Goal: Information Seeking & Learning: Find specific fact

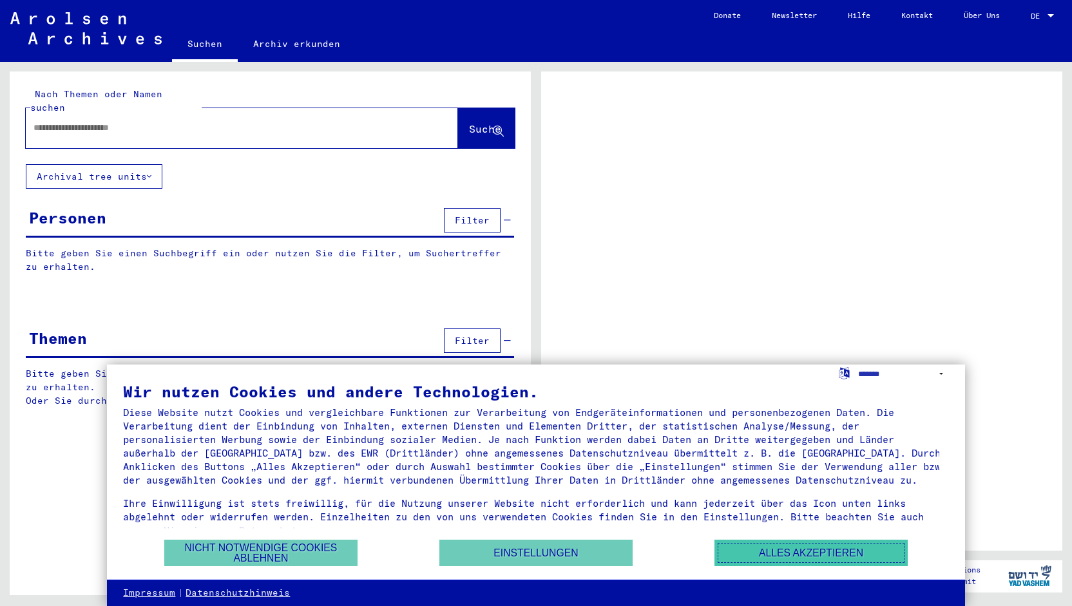
click at [796, 551] on button "Alles akzeptieren" at bounding box center [810, 553] width 193 height 26
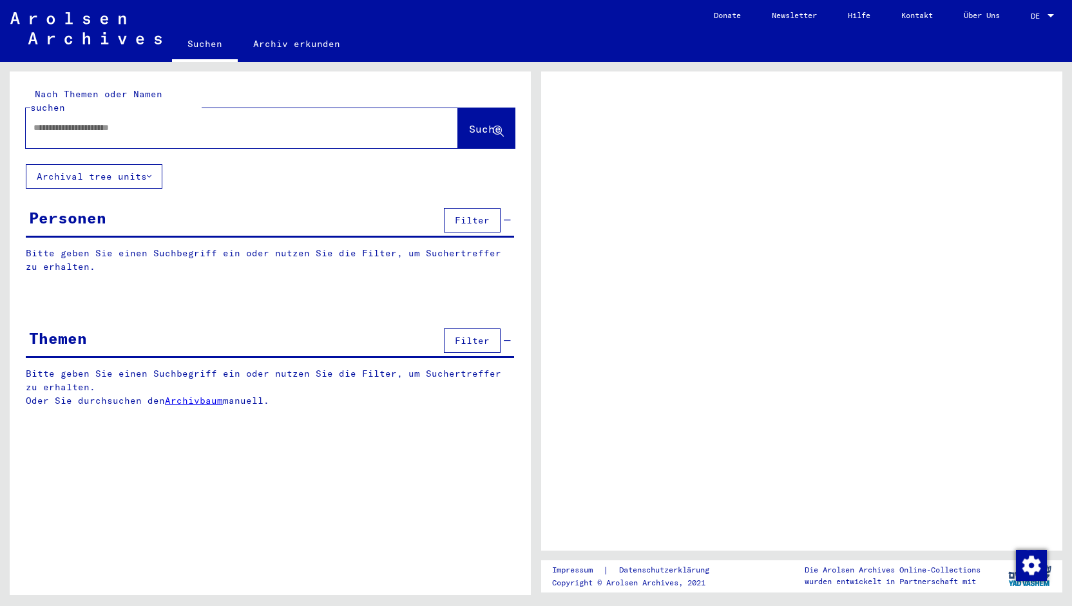
click at [293, 121] on input "text" at bounding box center [231, 128] width 394 height 14
click at [1054, 14] on div at bounding box center [1051, 16] width 12 height 9
click at [1035, 15] on span "DE" at bounding box center [1038, 16] width 14 height 9
click at [1046, 22] on div "DE DE" at bounding box center [1044, 13] width 26 height 22
click at [1038, 15] on span "DE" at bounding box center [1038, 16] width 14 height 9
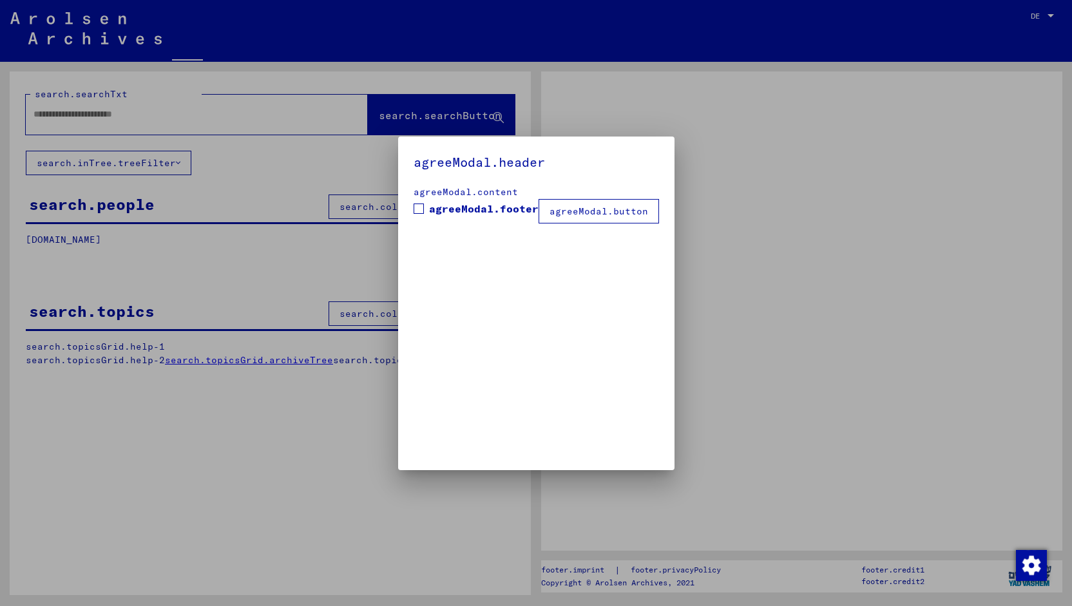
click at [1047, 12] on div at bounding box center [536, 303] width 1072 height 606
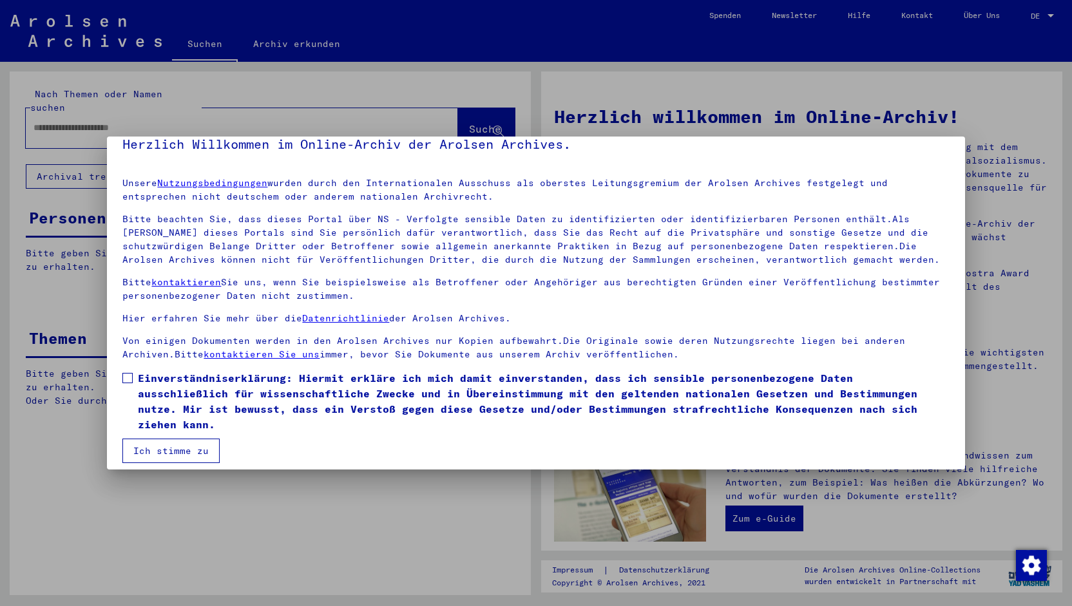
scroll to position [26, 0]
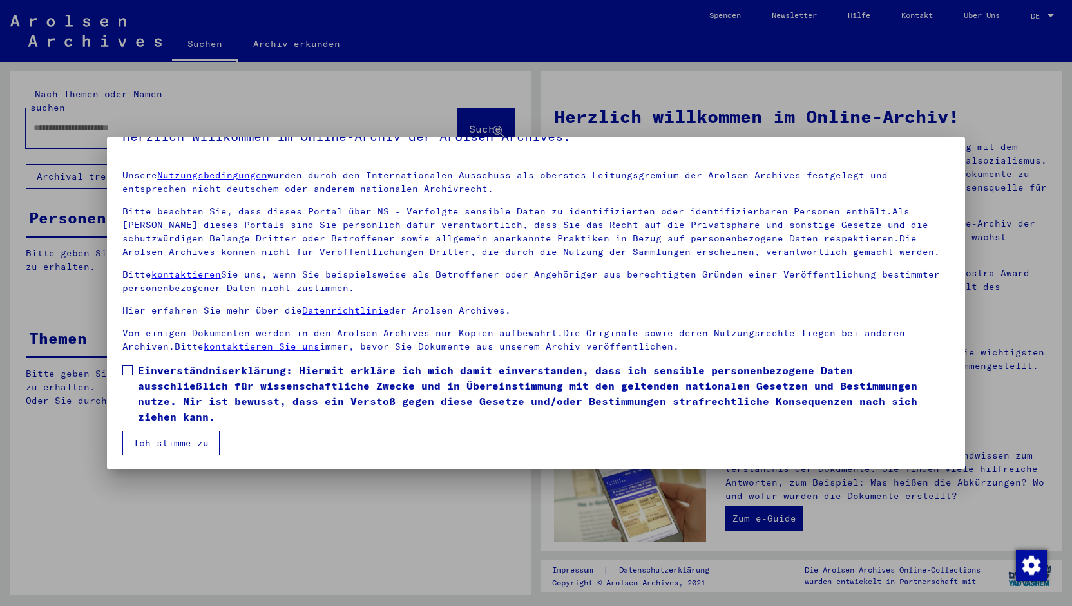
click at [139, 367] on span "Einverständniserklärung: Hiermit erkläre ich mich damit einverstanden, dass ich…" at bounding box center [543, 394] width 811 height 62
click at [156, 457] on mat-dialog-container "Herzlich Willkommen im Online-Archiv der Arolsen Archives. Unsere Nutzungsbedin…" at bounding box center [536, 304] width 858 height 334
click at [159, 441] on button "Ich stimme zu" at bounding box center [170, 443] width 97 height 24
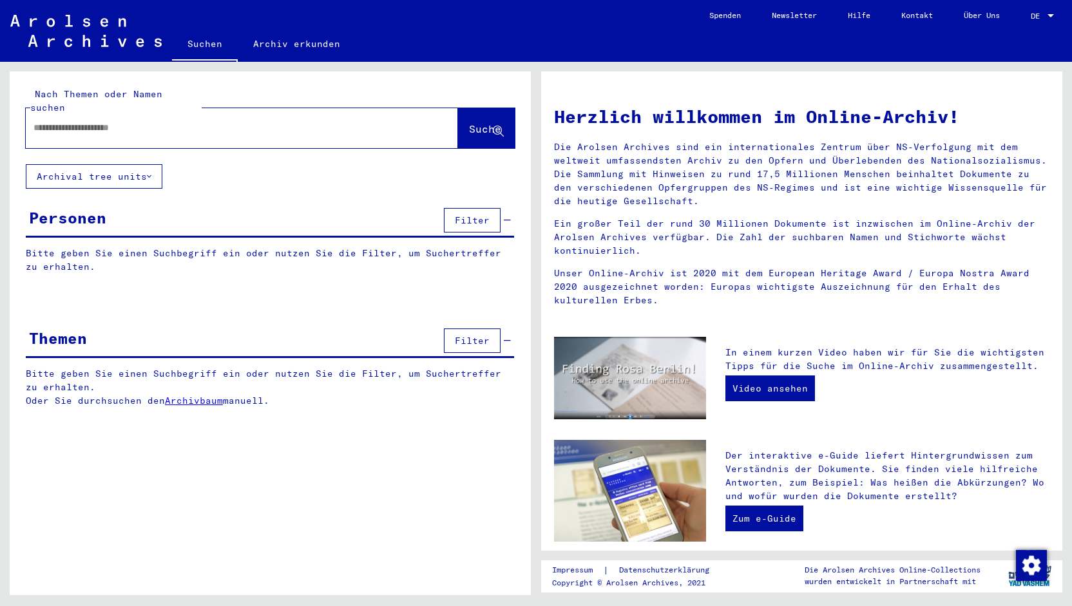
click at [1032, 10] on div "DE DE" at bounding box center [1044, 13] width 26 height 22
click at [1024, 24] on span "English" at bounding box center [1018, 23] width 32 height 10
click at [158, 122] on div at bounding box center [223, 127] width 394 height 29
click at [144, 121] on input "text" at bounding box center [227, 128] width 386 height 14
type input "**********"
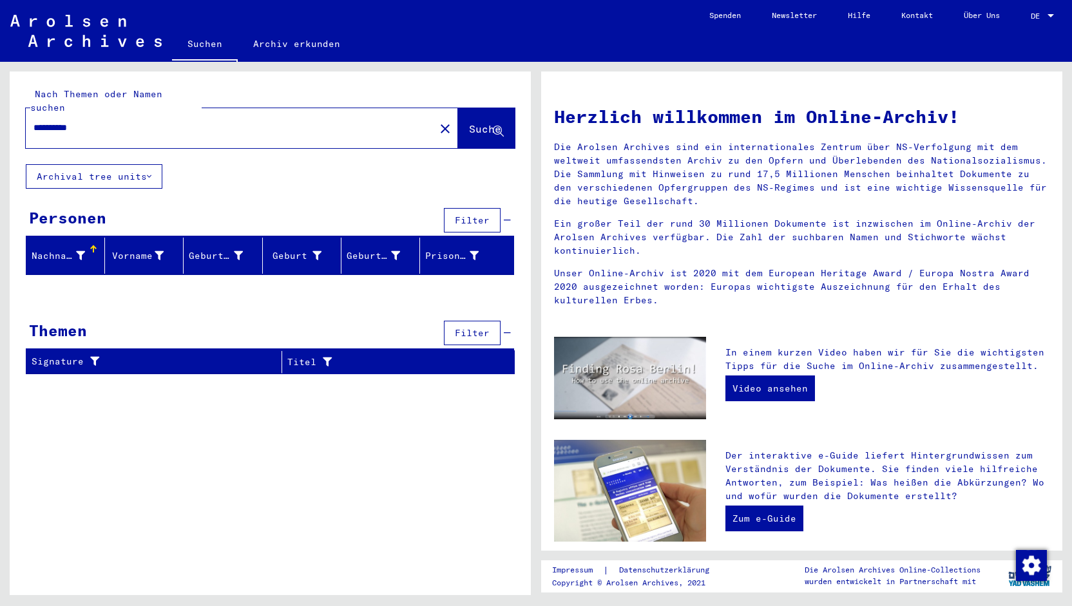
drag, startPoint x: 0, startPoint y: 109, endPoint x: 0, endPoint y: 97, distance: 11.6
click at [0, 97] on div "**********" at bounding box center [268, 328] width 536 height 533
